Goal: Information Seeking & Learning: Find specific fact

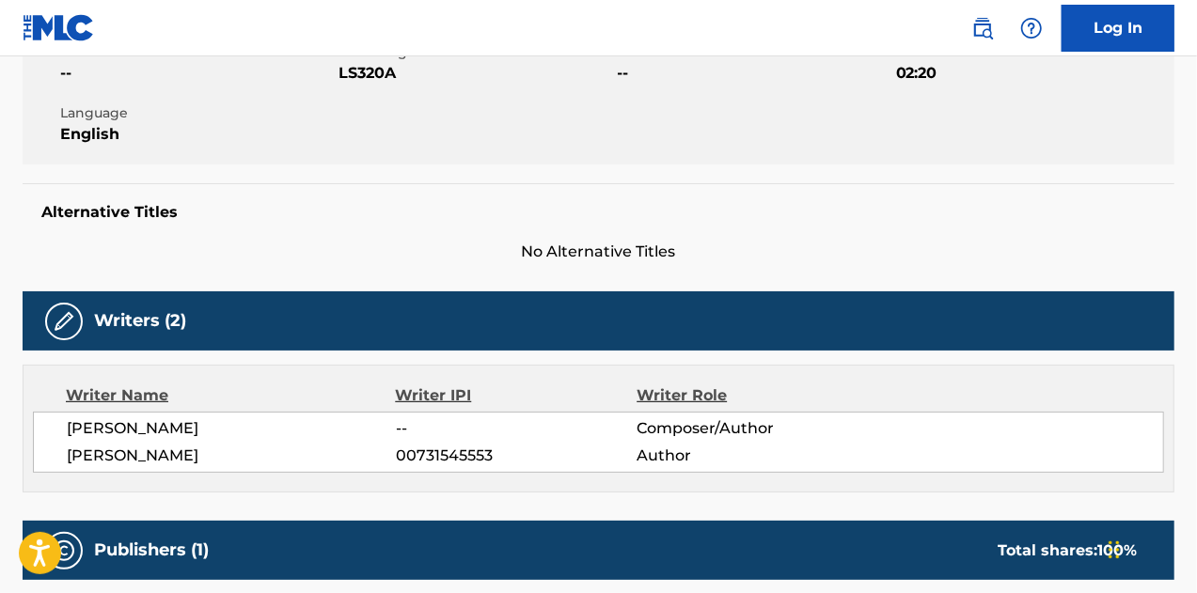
scroll to position [370, 0]
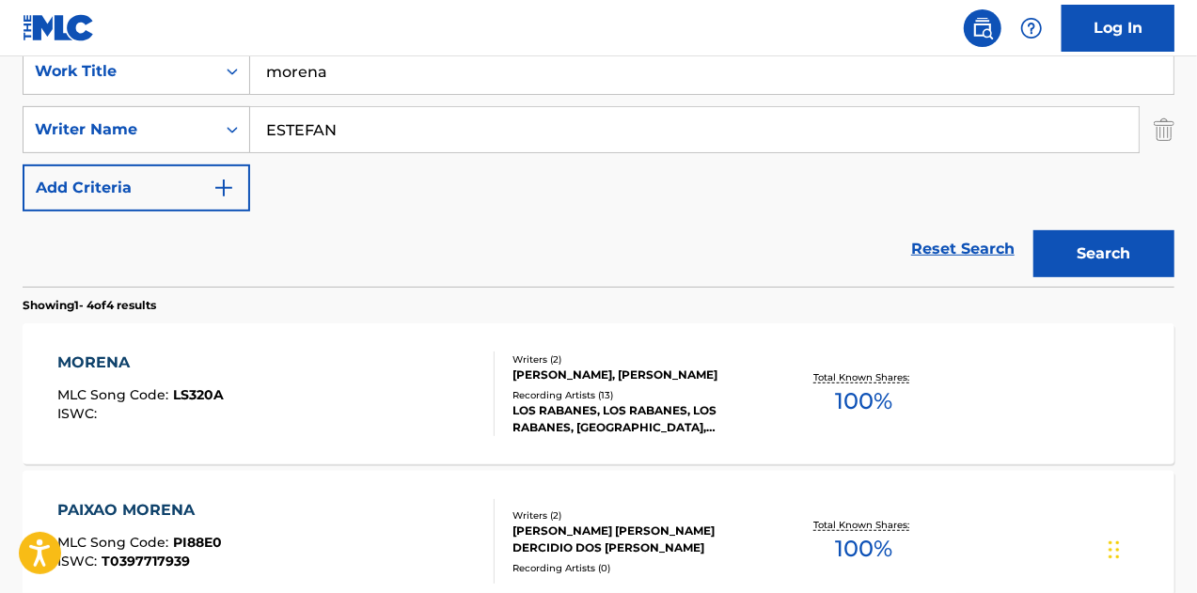
click at [1171, 128] on img "Search Form" at bounding box center [1163, 129] width 21 height 47
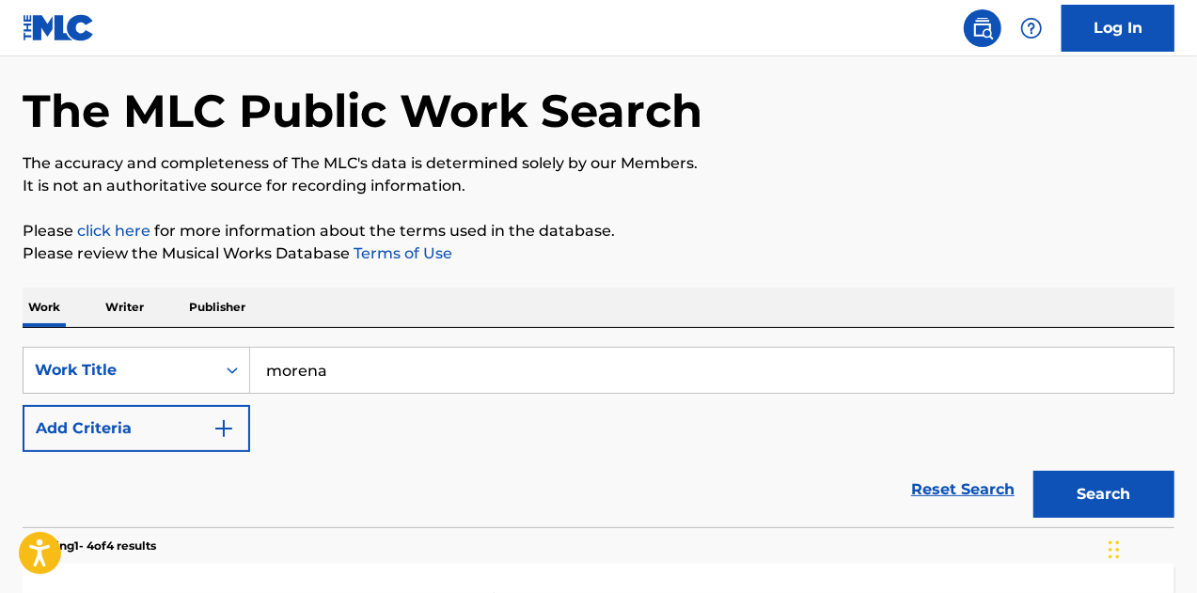
scroll to position [62, 0]
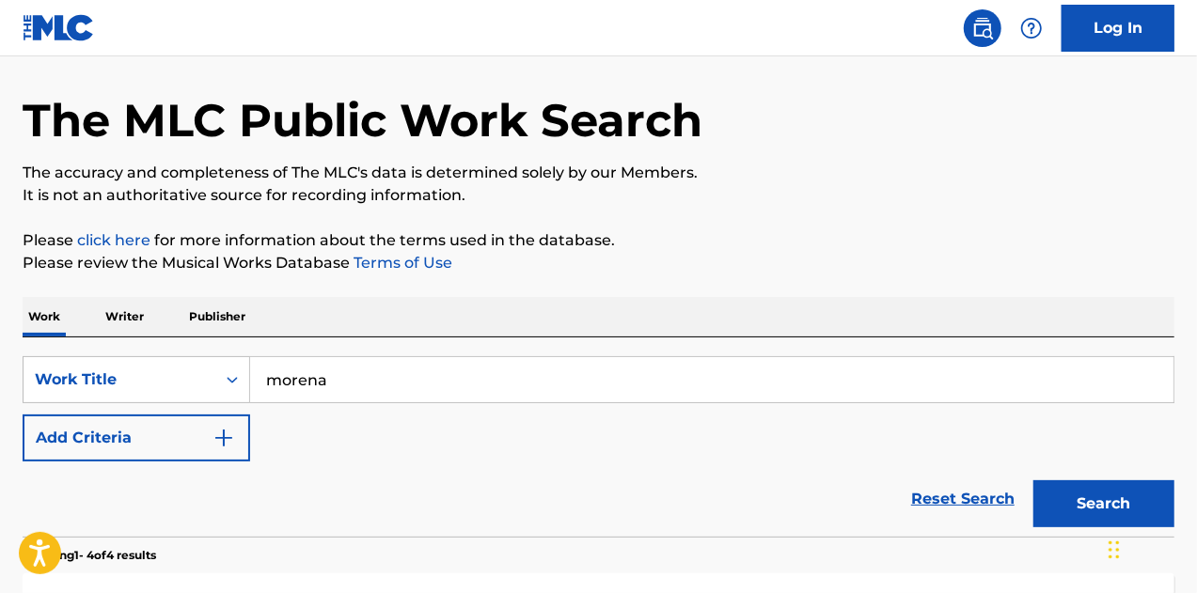
click at [726, 365] on input "morena" at bounding box center [711, 379] width 923 height 45
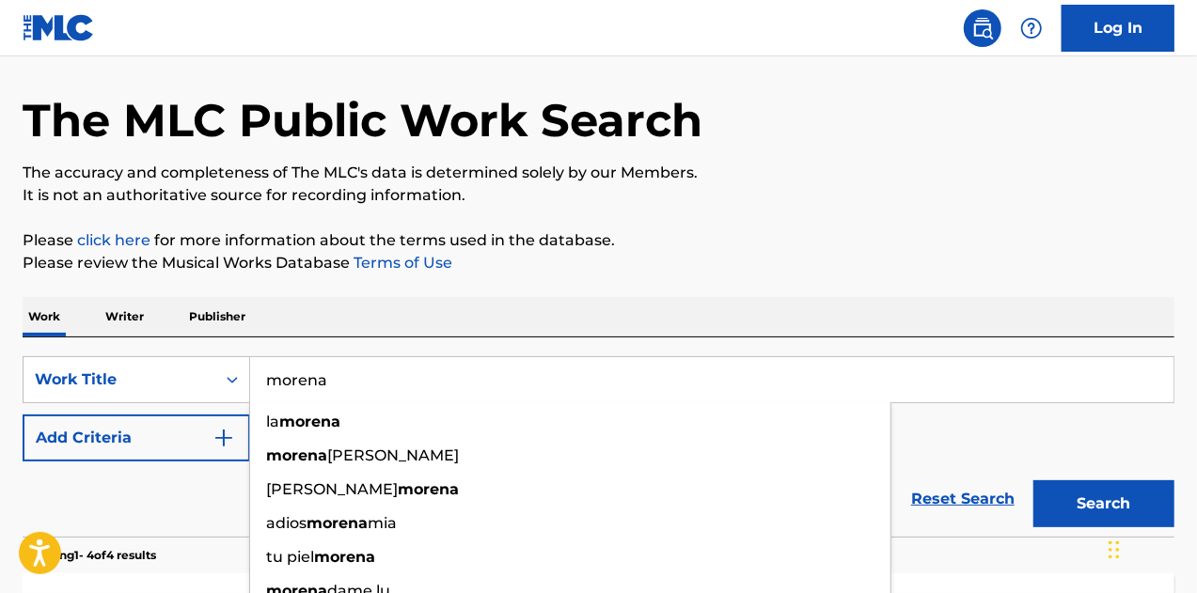
click at [726, 365] on input "morena" at bounding box center [711, 379] width 923 height 45
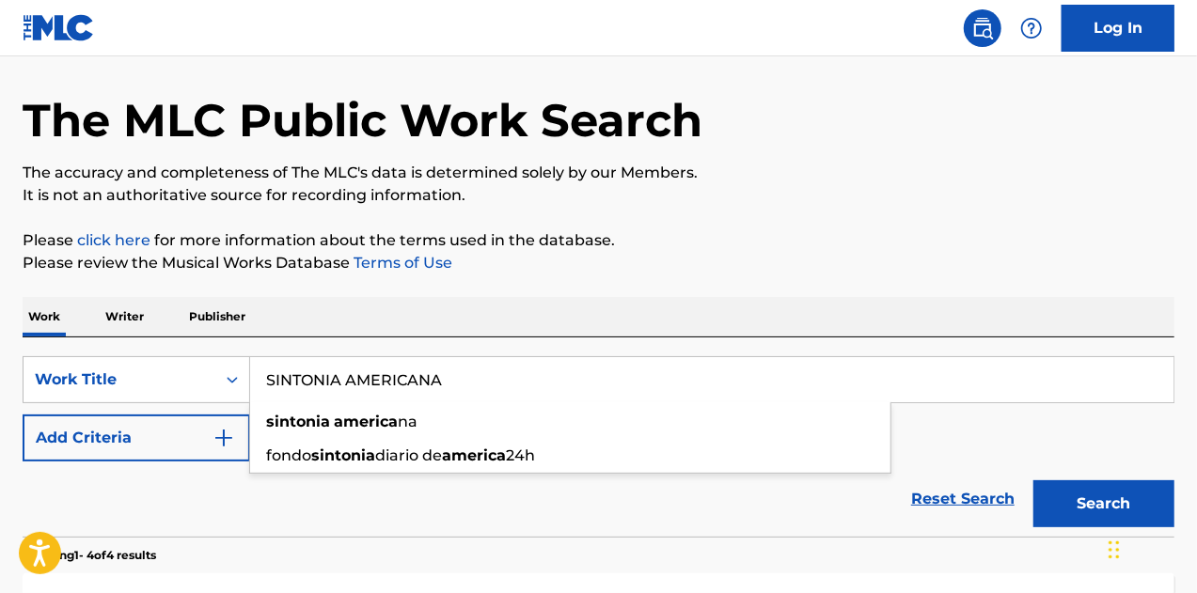
type input "SINTONIA AMERICANA"
click at [1033, 480] on button "Search" at bounding box center [1103, 503] width 141 height 47
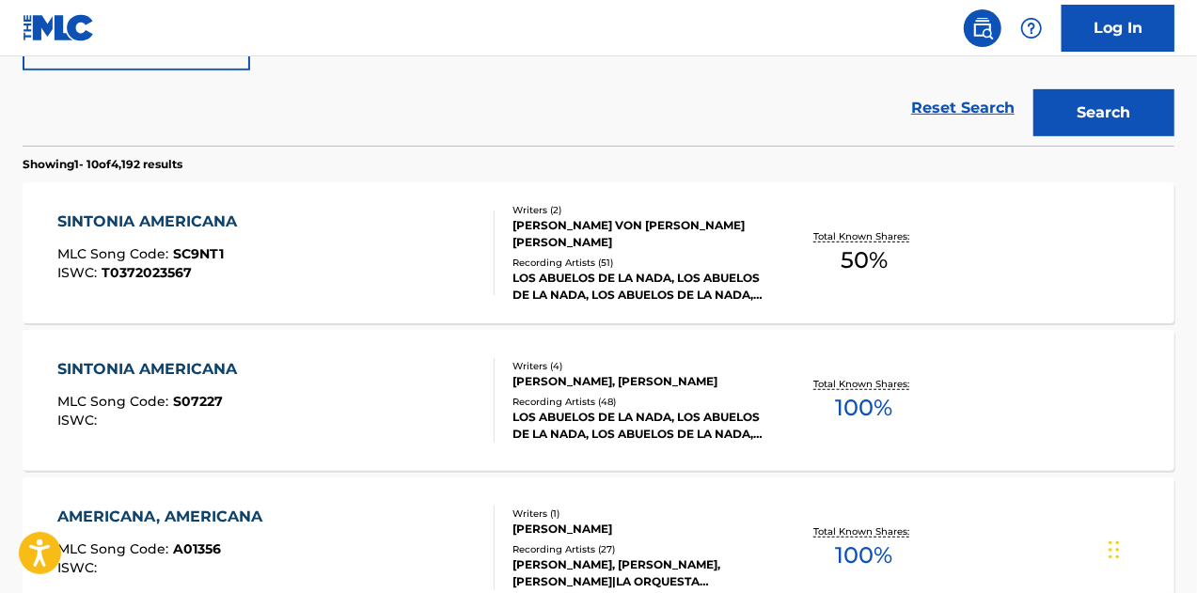
scroll to position [453, 0]
click at [694, 237] on div "[PERSON_NAME] VON [PERSON_NAME] [PERSON_NAME]" at bounding box center [640, 234] width 256 height 34
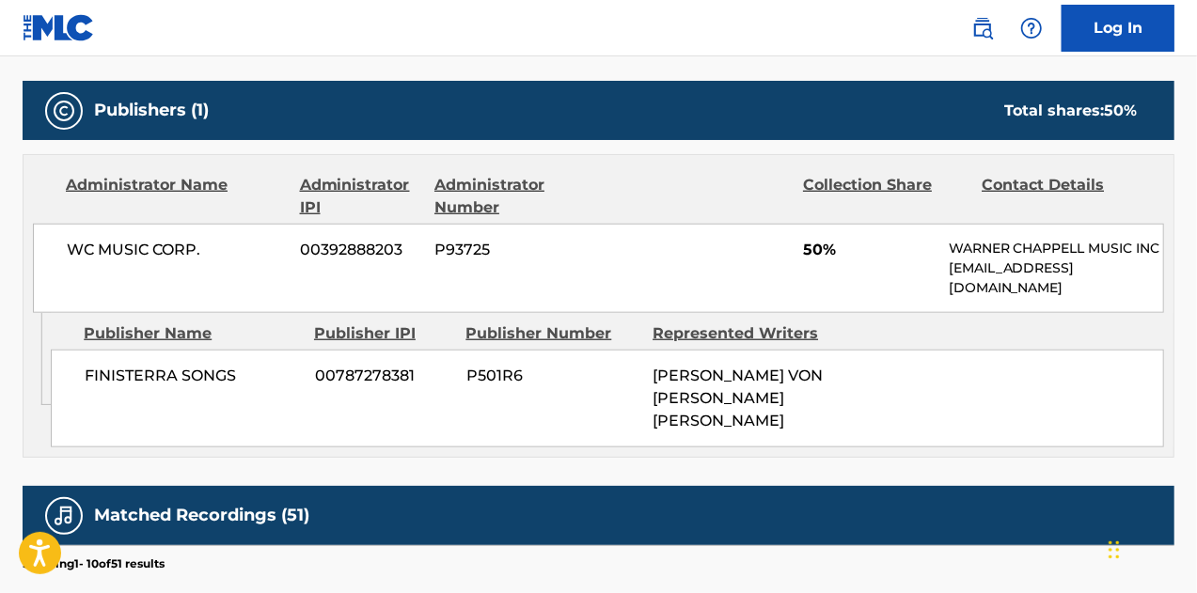
scroll to position [811, 0]
